Goal: Information Seeking & Learning: Learn about a topic

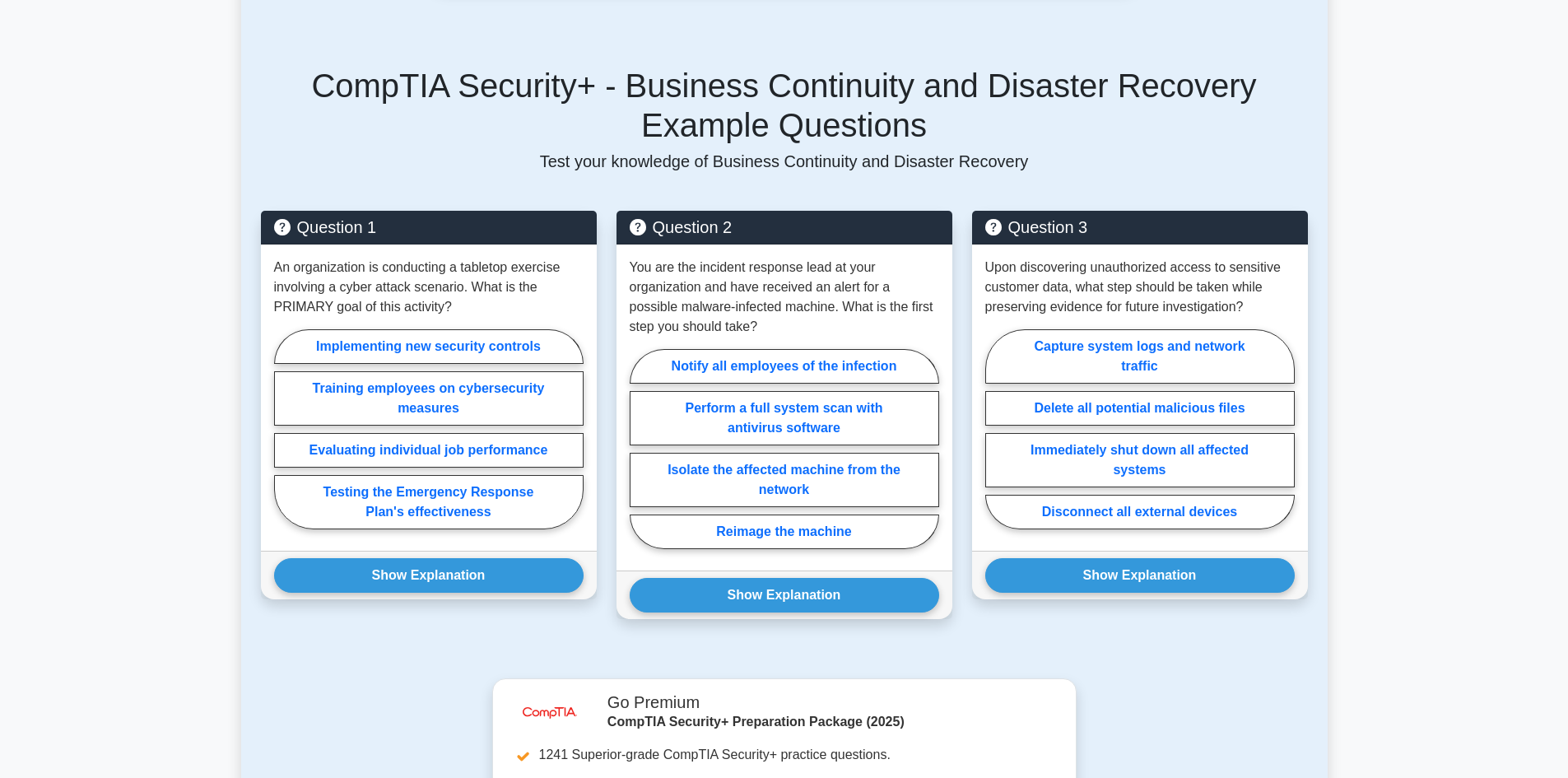
scroll to position [772, 0]
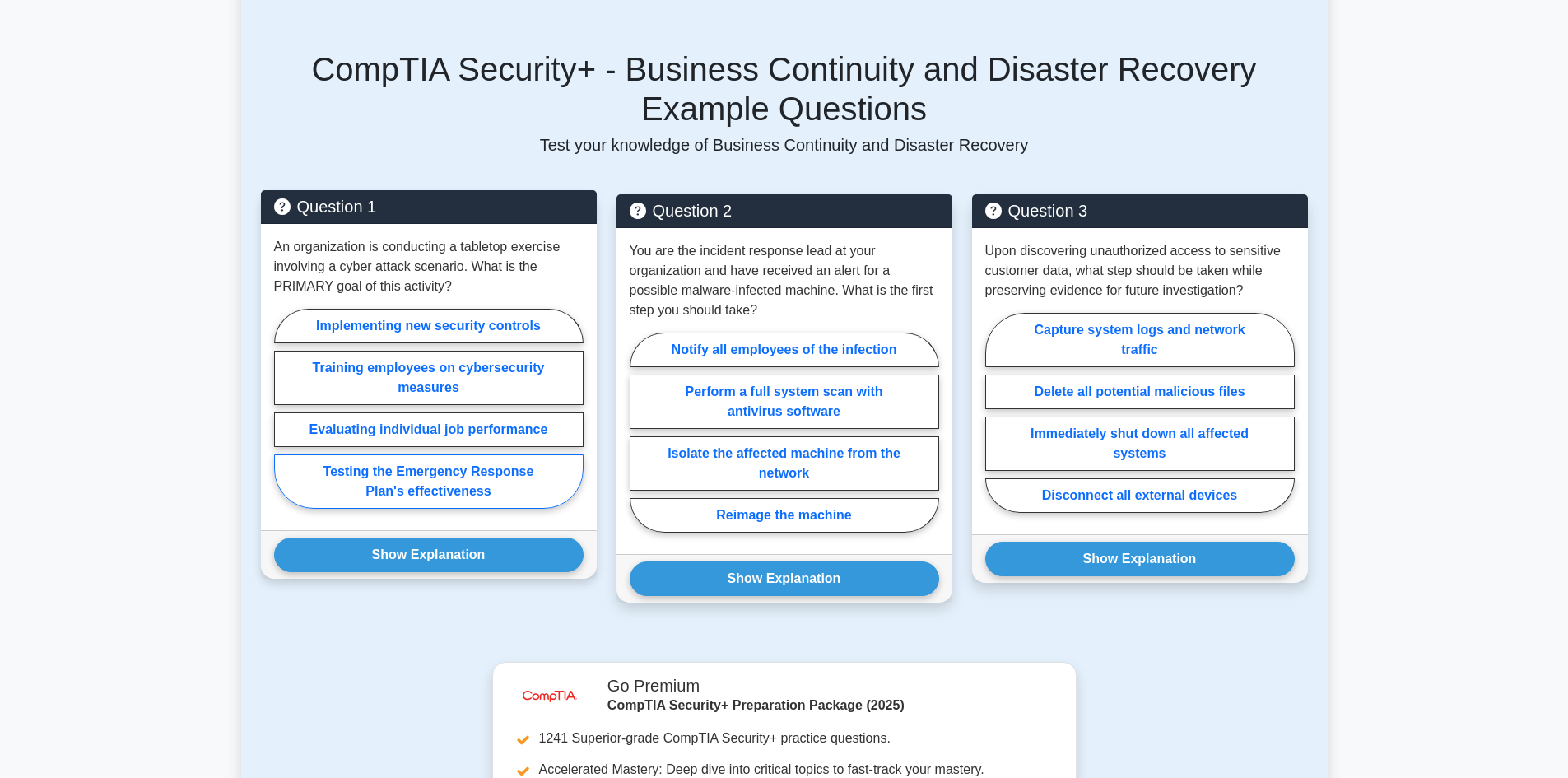
click at [433, 494] on label "Testing the Emergency Response Plan's effectiveness" at bounding box center [429, 481] width 310 height 54
click at [285, 419] on input "Testing the Emergency Response Plan's effectiveness" at bounding box center [279, 413] width 10 height 10
radio input "true"
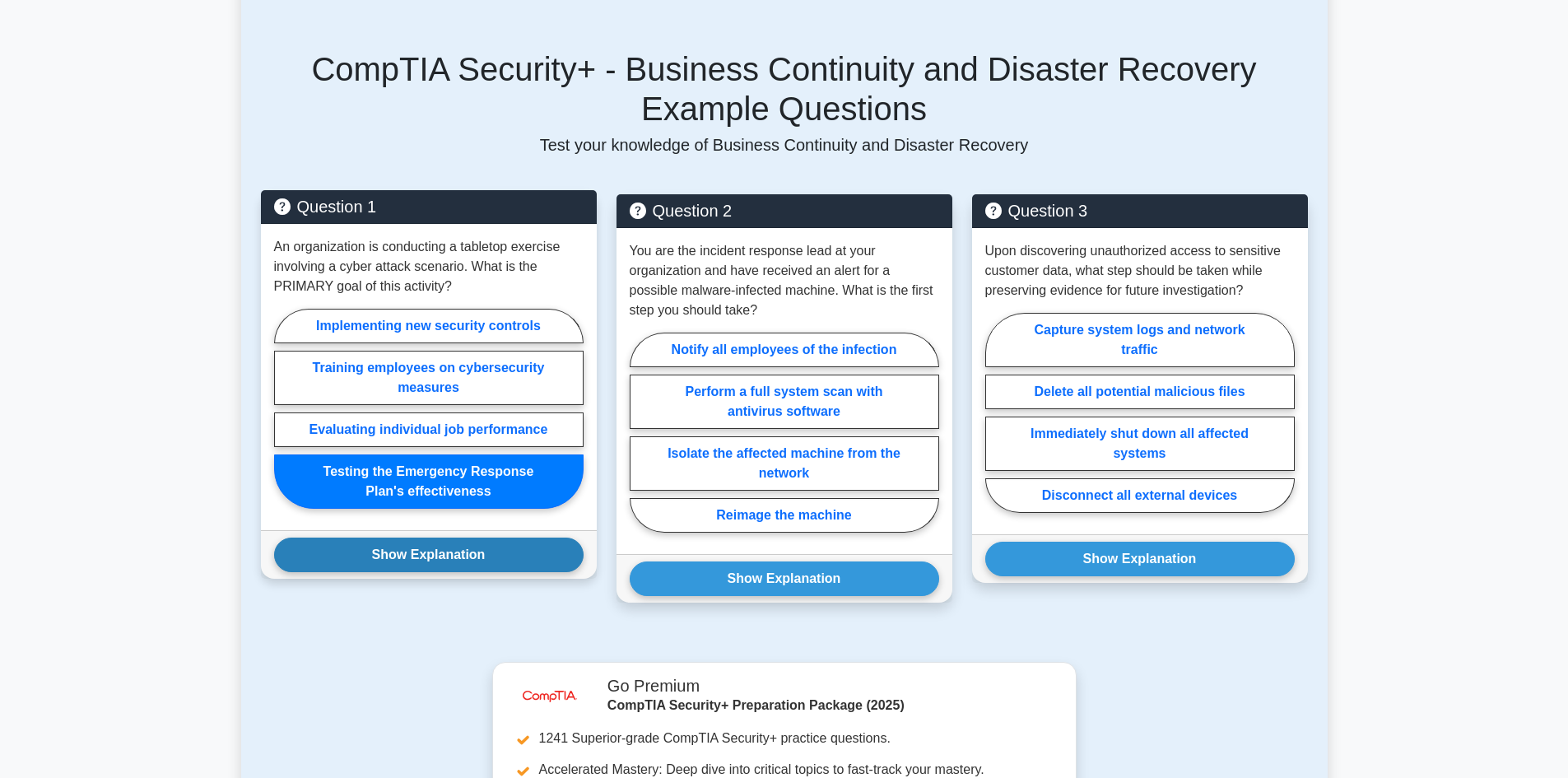
click at [429, 563] on button "Show Explanation" at bounding box center [429, 554] width 310 height 34
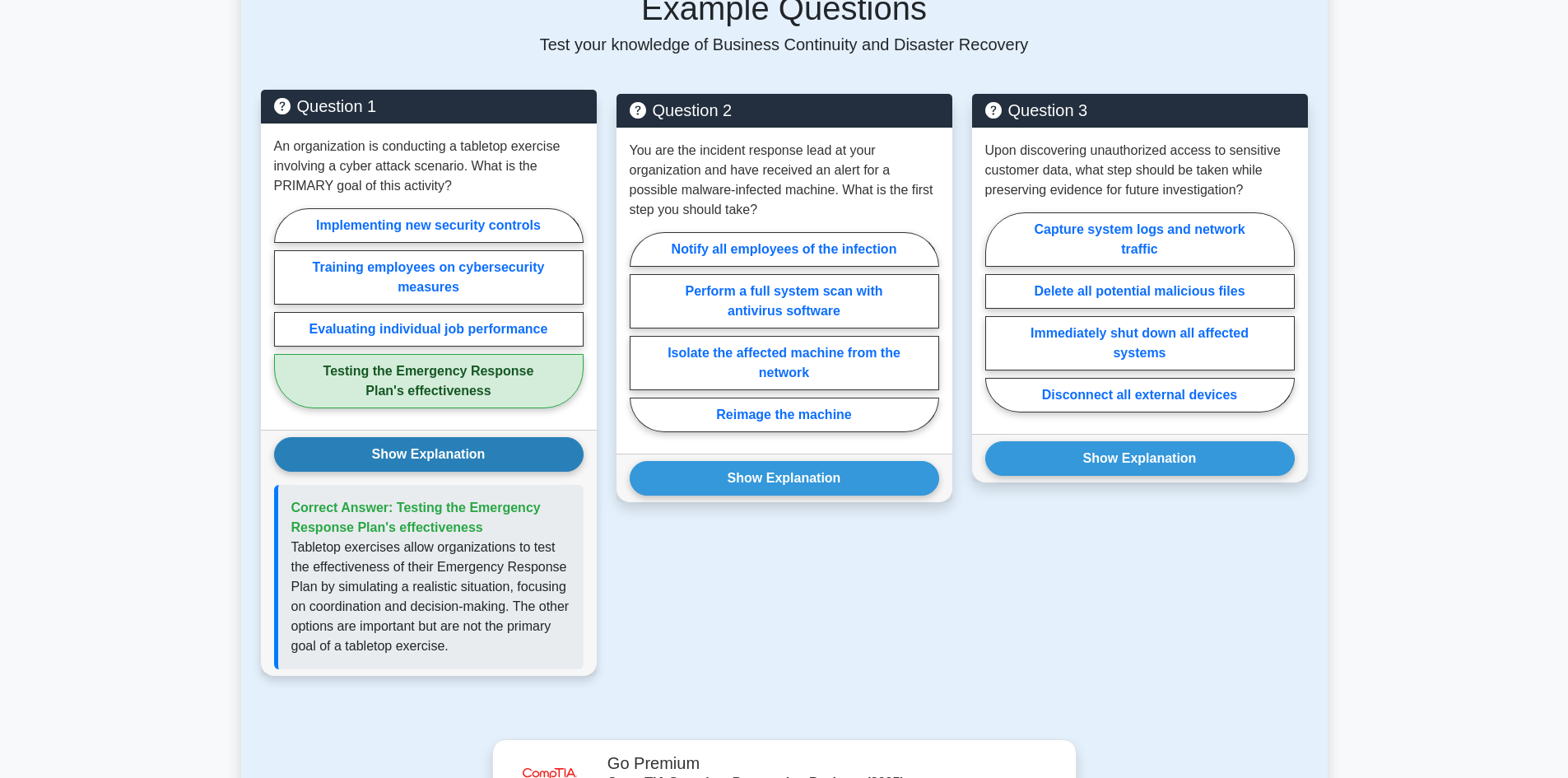
scroll to position [873, 0]
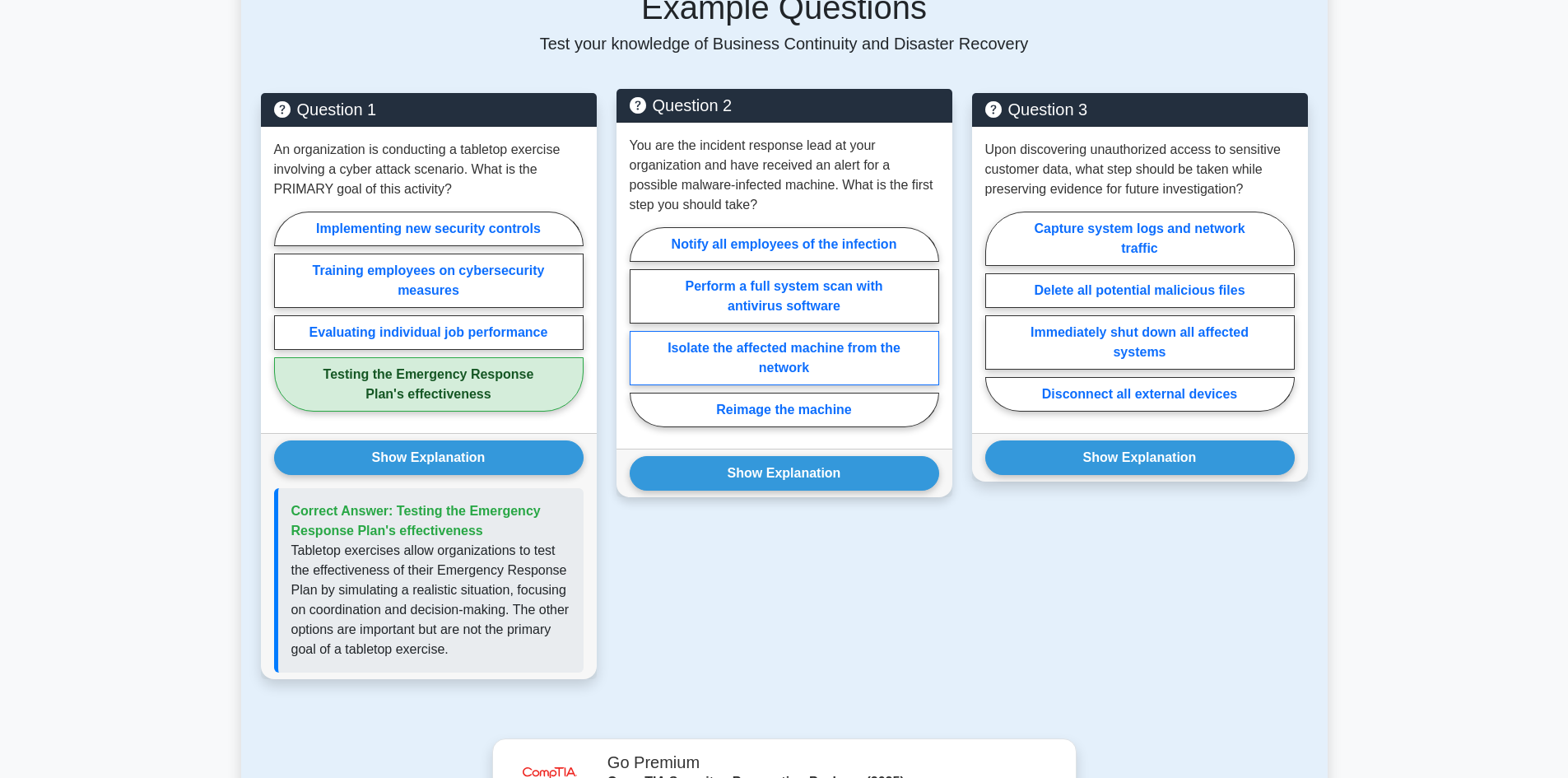
click at [874, 373] on label "Isolate the affected machine from the network" at bounding box center [784, 357] width 310 height 54
click at [640, 337] on input "Isolate the affected machine from the network" at bounding box center [634, 331] width 10 height 10
radio input "true"
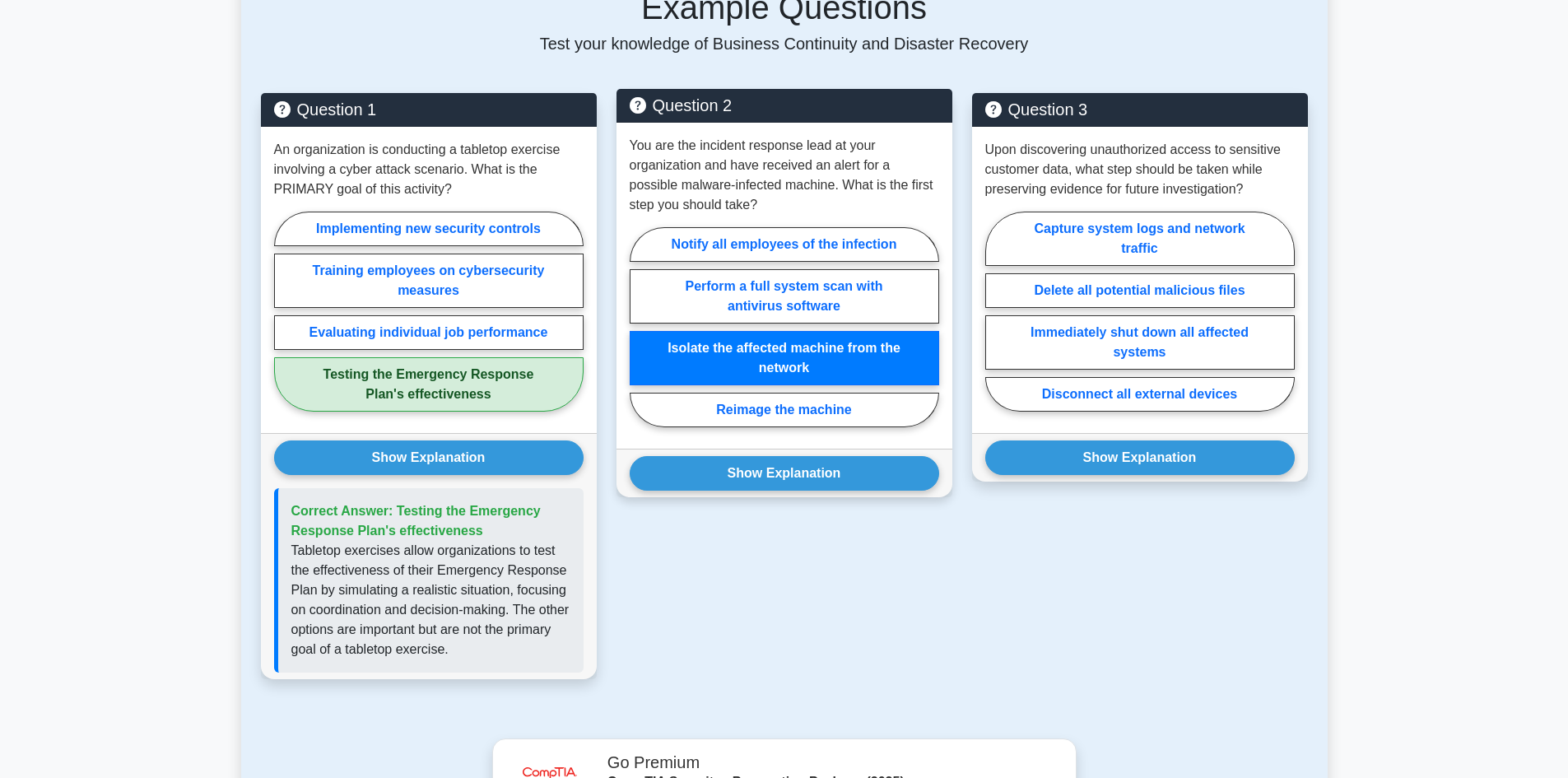
click at [876, 224] on div "You are the incident response lead at your organization and have received an al…" at bounding box center [784, 286] width 336 height 326
click at [860, 240] on label "Notify all employees of the infection" at bounding box center [784, 245] width 310 height 34
click at [640, 327] on input "Notify all employees of the infection" at bounding box center [634, 331] width 10 height 10
radio input "true"
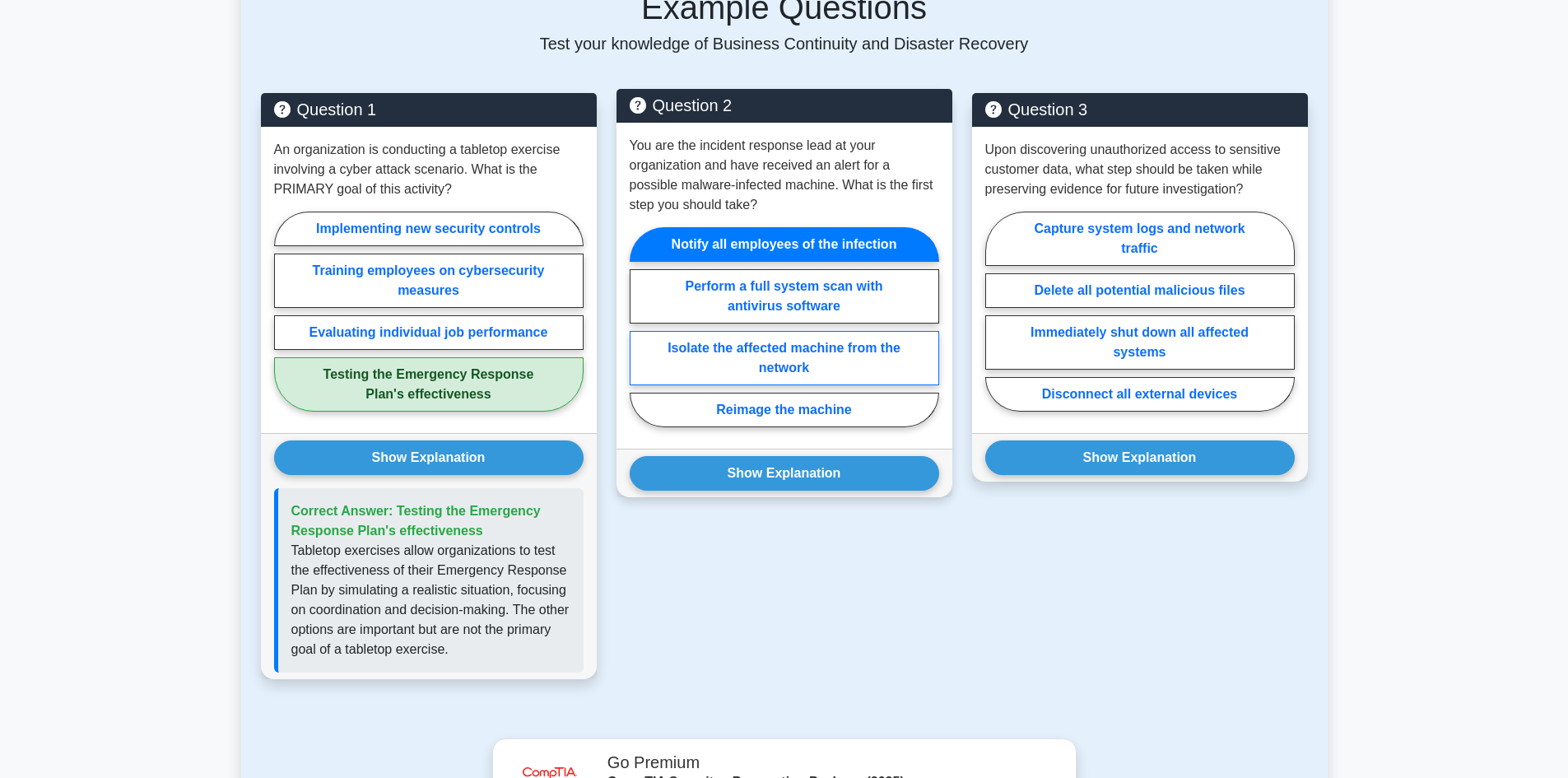
click at [822, 350] on label "Isolate the affected machine from the network" at bounding box center [784, 357] width 310 height 54
click at [640, 337] on input "Isolate the affected machine from the network" at bounding box center [634, 331] width 10 height 10
radio input "true"
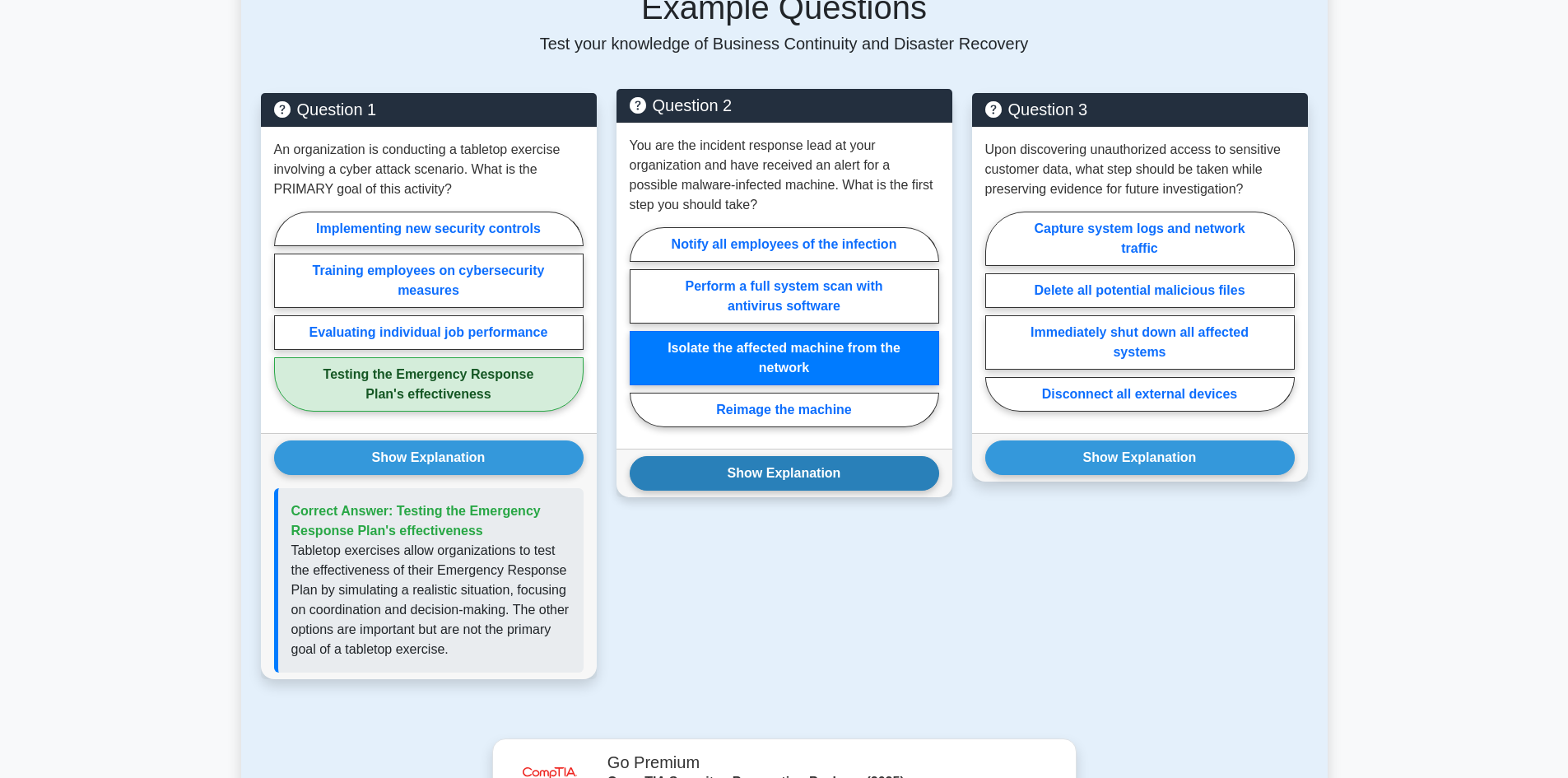
click at [804, 475] on button "Show Explanation" at bounding box center [784, 473] width 310 height 34
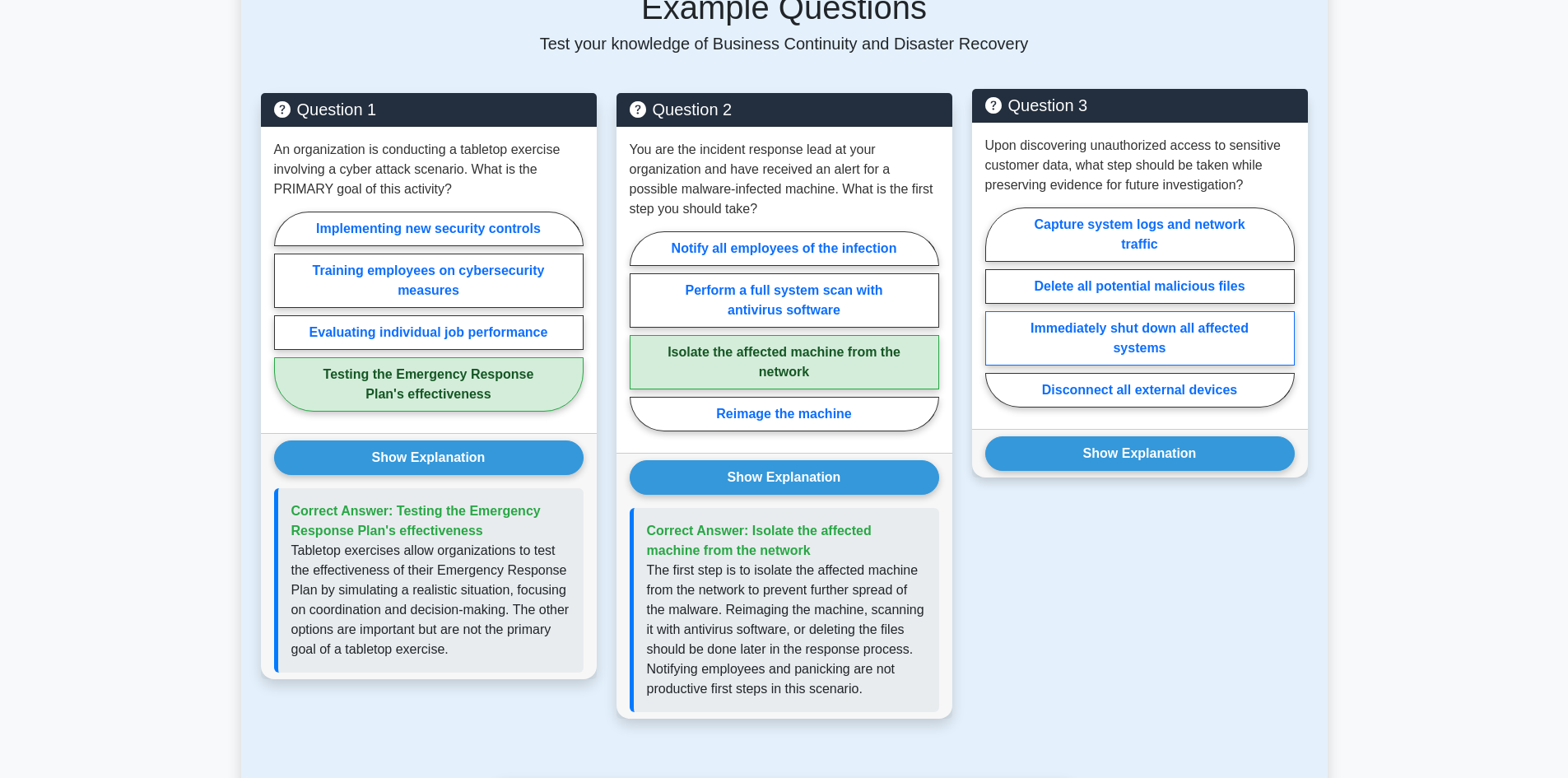
click at [1075, 323] on label "Immediately shut down all affected systems" at bounding box center [1140, 338] width 310 height 54
click at [996, 318] on input "Immediately shut down all affected systems" at bounding box center [991, 311] width 10 height 10
radio input "true"
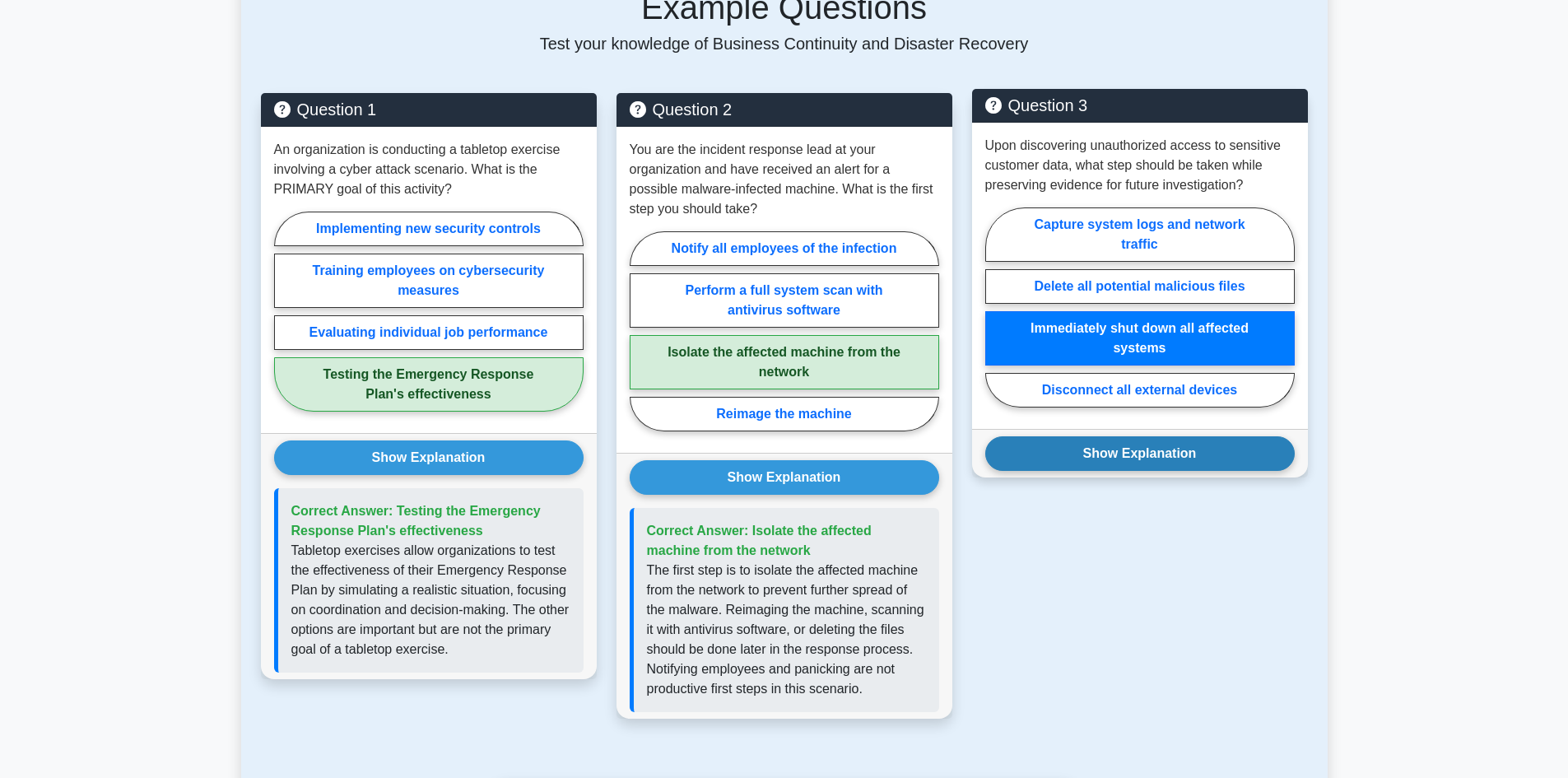
click at [1104, 464] on button "Show Explanation" at bounding box center [1140, 453] width 310 height 34
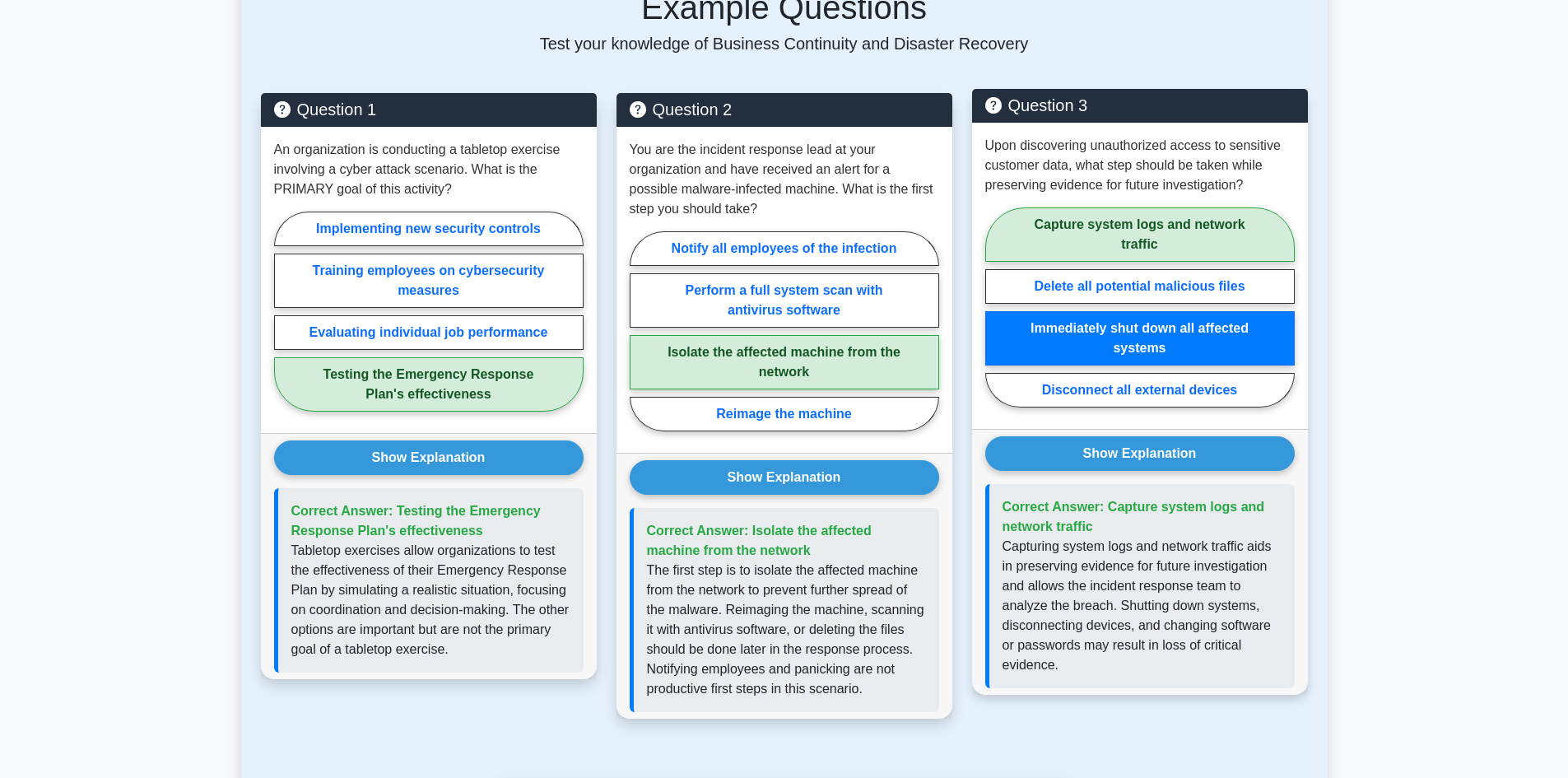
click at [1122, 245] on label "Capture system logs and network traffic" at bounding box center [1140, 234] width 310 height 54
click at [996, 307] on input "Capture system logs and network traffic" at bounding box center [991, 311] width 10 height 10
radio input "true"
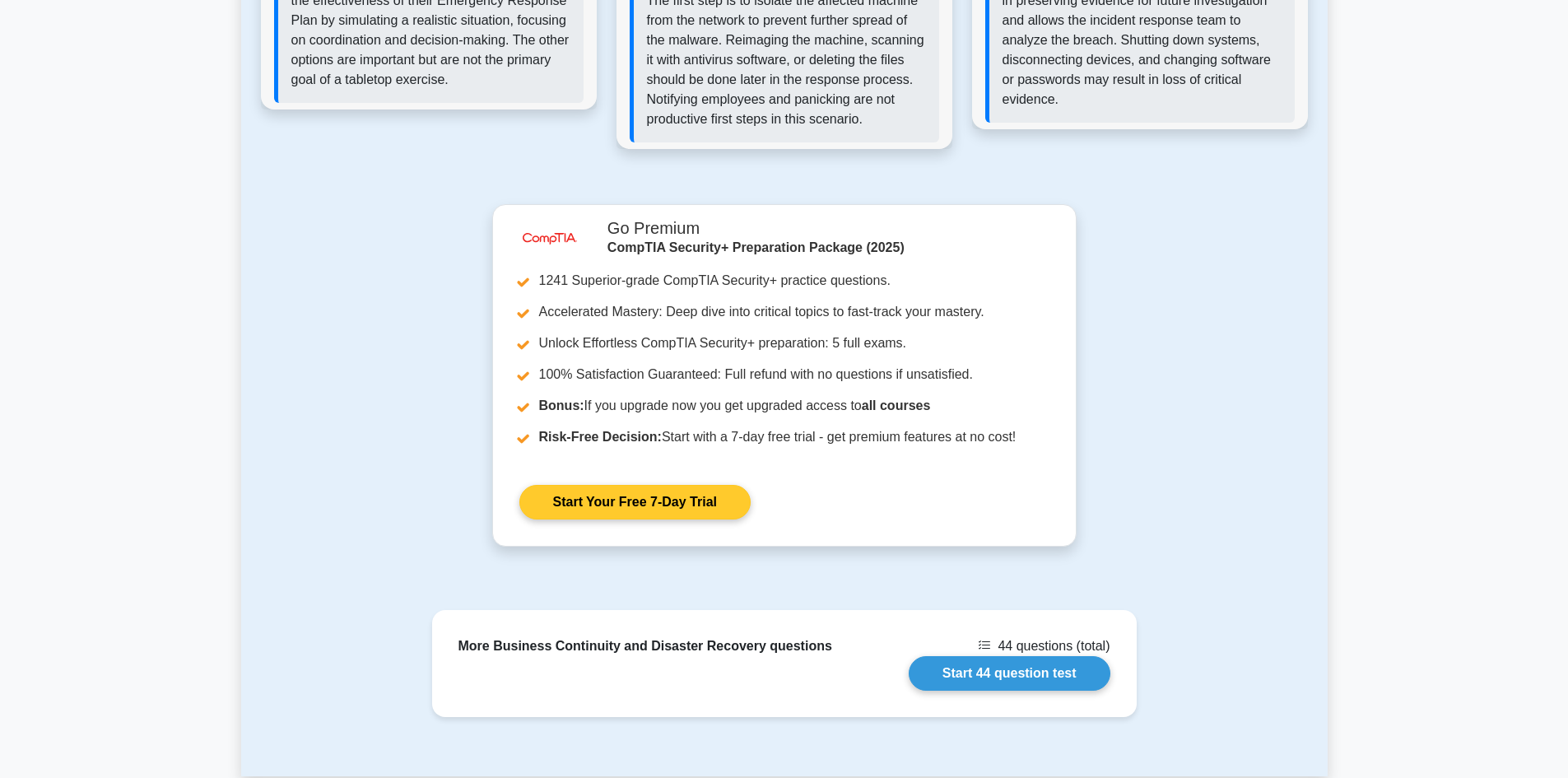
scroll to position [1444, 0]
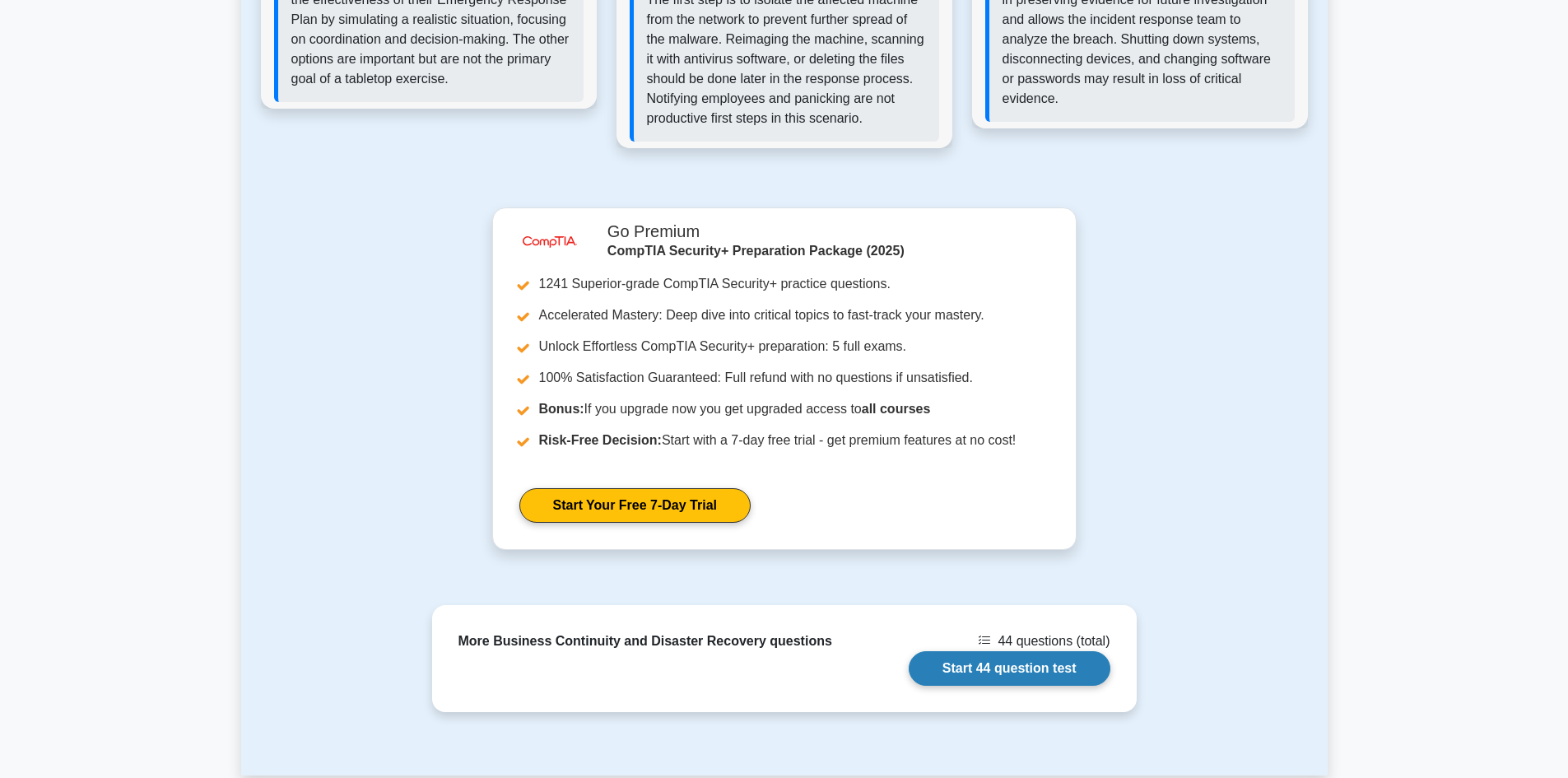
click at [978, 674] on link "Start 44 question test" at bounding box center [1010, 668] width 202 height 34
